Goal: Transaction & Acquisition: Subscribe to service/newsletter

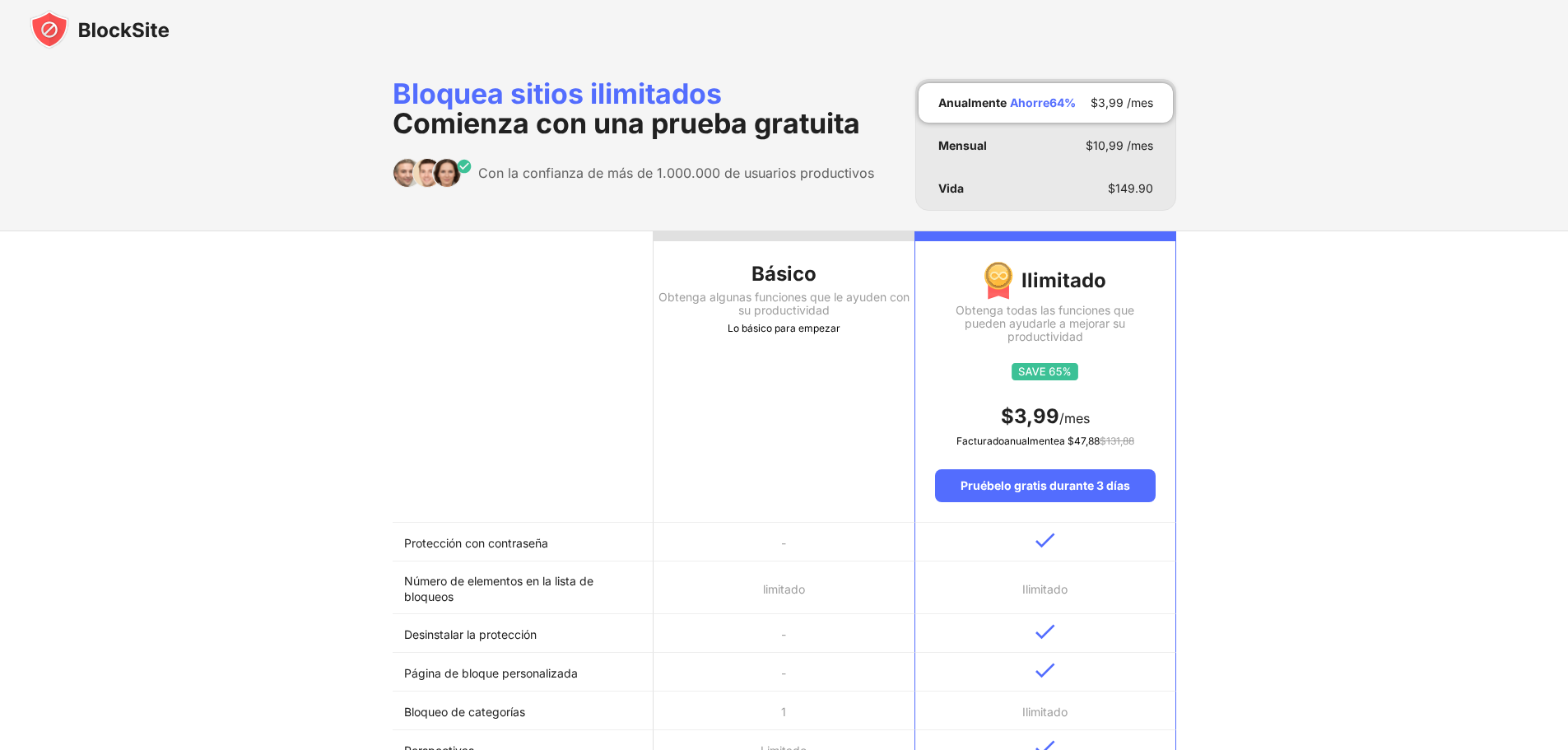
click at [95, 30] on img at bounding box center [99, 29] width 140 height 40
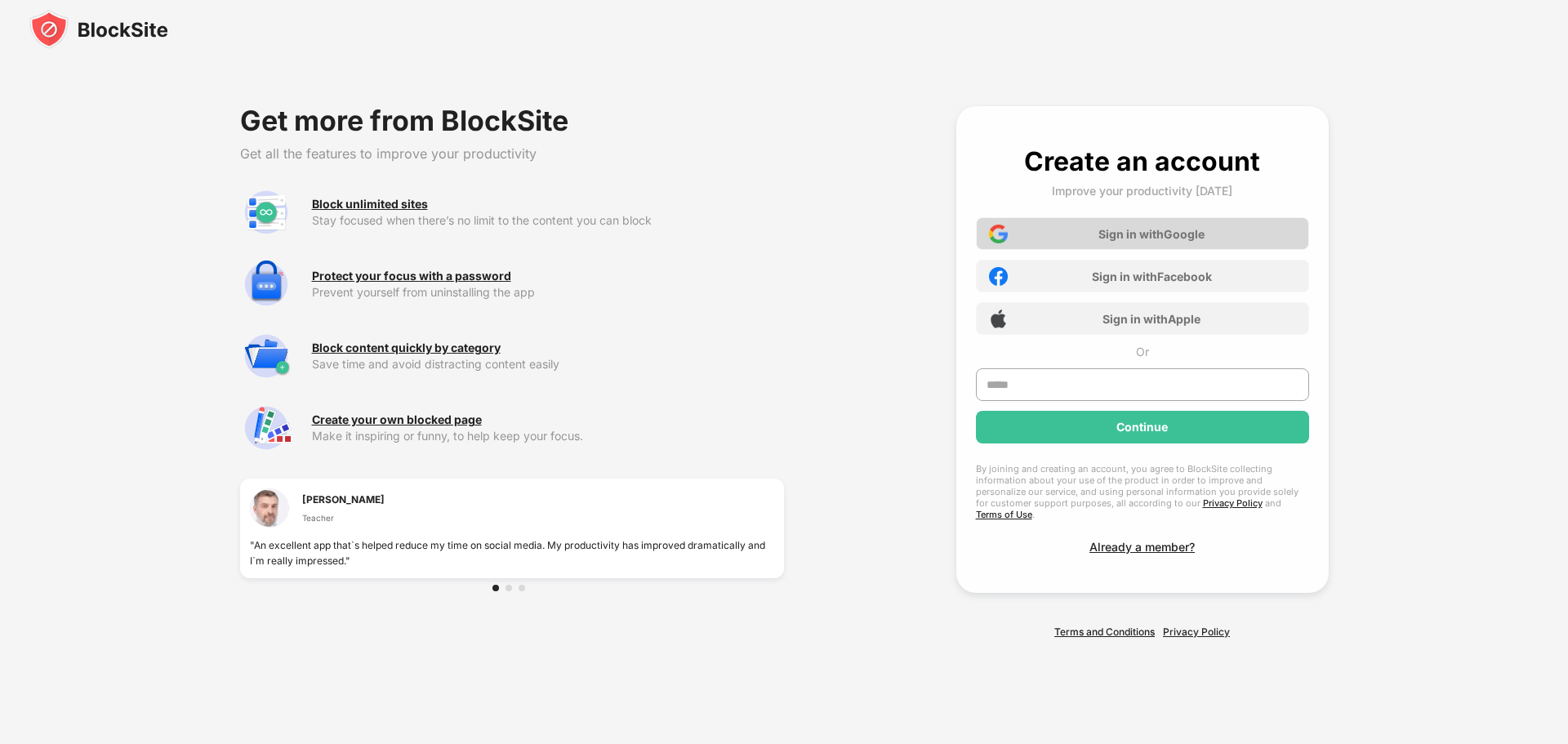
click at [1147, 241] on div "Sign in with Google" at bounding box center [1151, 233] width 106 height 14
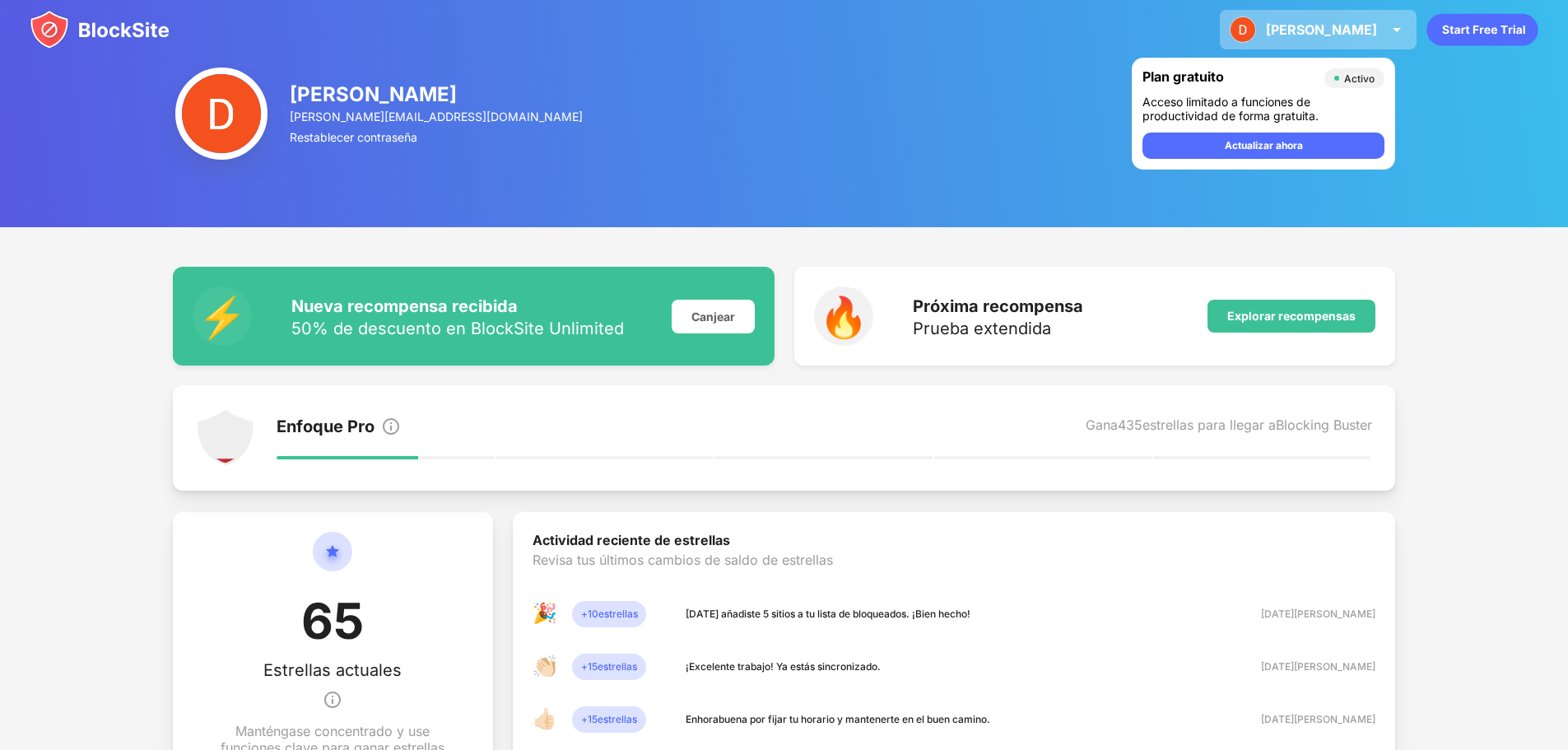
click at [1399, 26] on img at bounding box center [1397, 30] width 20 height 20
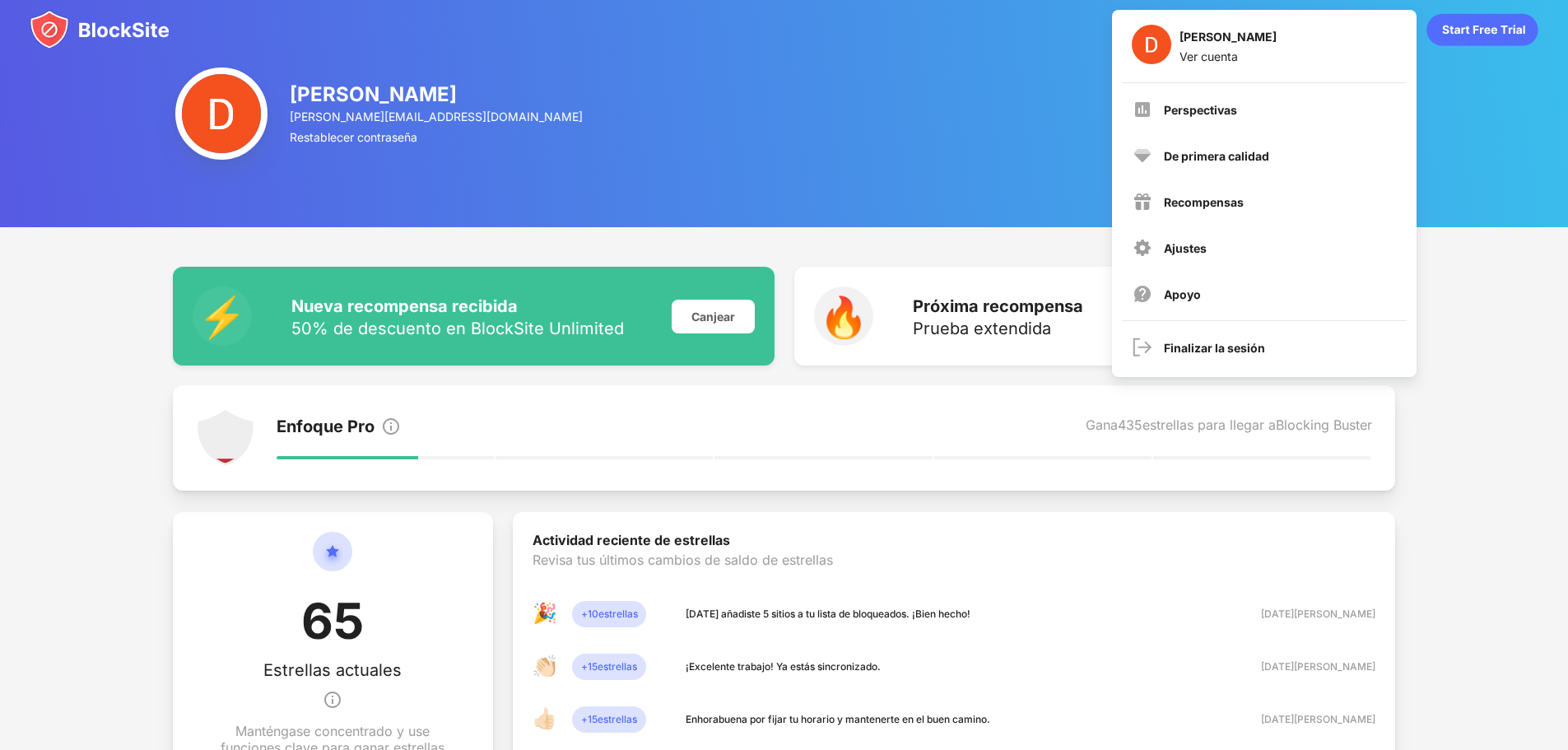
drag, startPoint x: 761, startPoint y: 132, endPoint x: 823, endPoint y: 132, distance: 62.0
click at [763, 132] on div "David d.mayolin@gmail.com Restablecer contraseña Plan gratuito Activo Acceso li…" at bounding box center [784, 113] width 1568 height 227
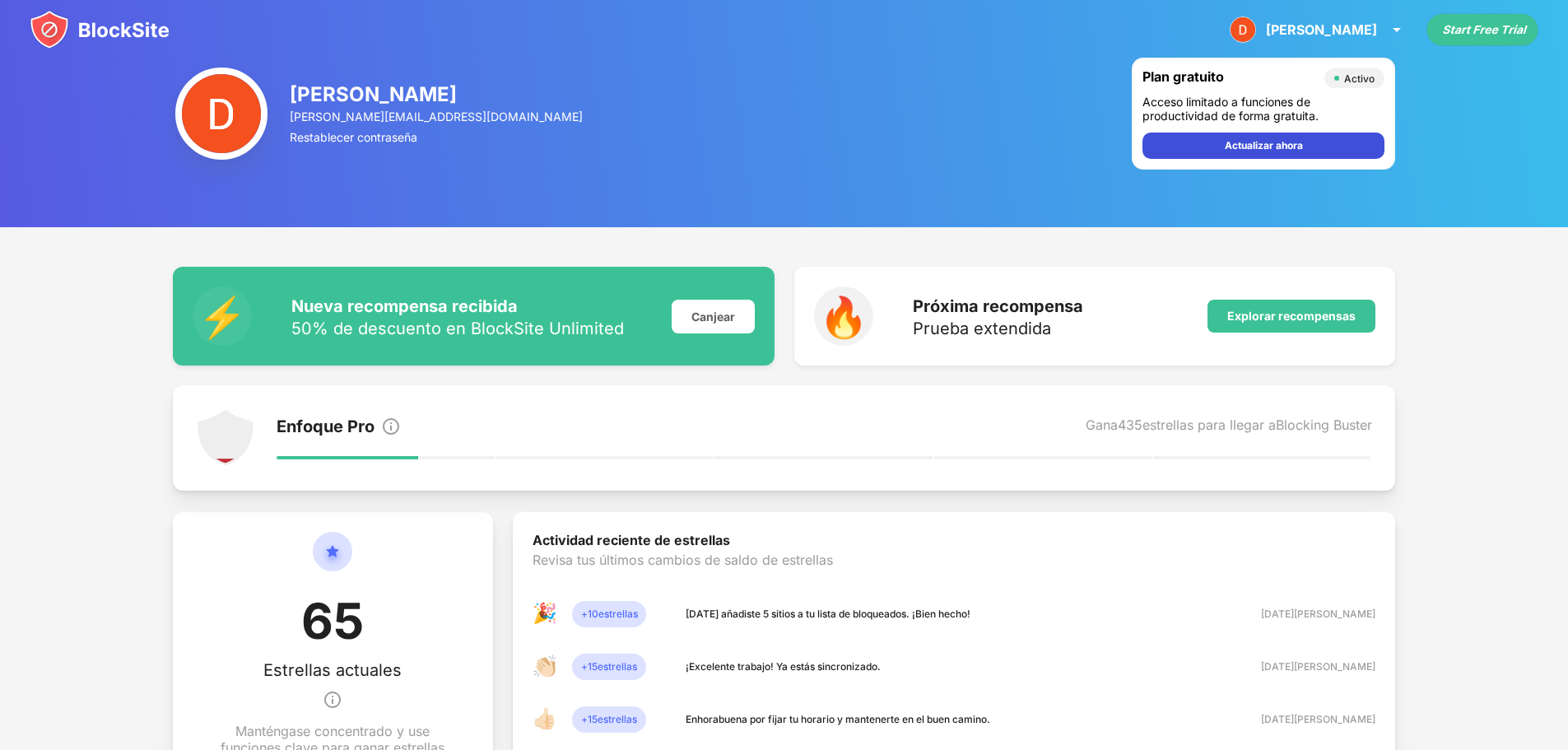
click at [1266, 155] on div "Actualizar ahora" at bounding box center [1263, 145] width 242 height 27
